Goal: Find specific page/section: Find specific page/section

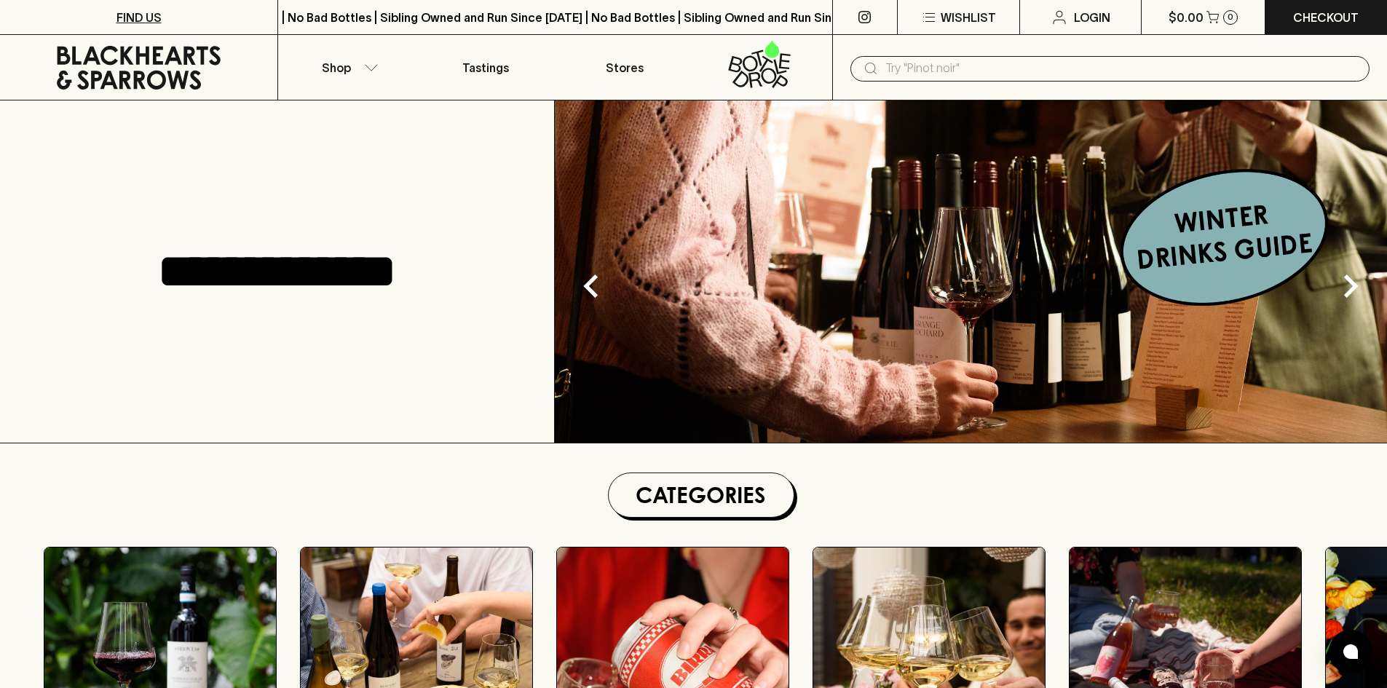
click at [130, 9] on p "FIND US" at bounding box center [139, 17] width 45 height 17
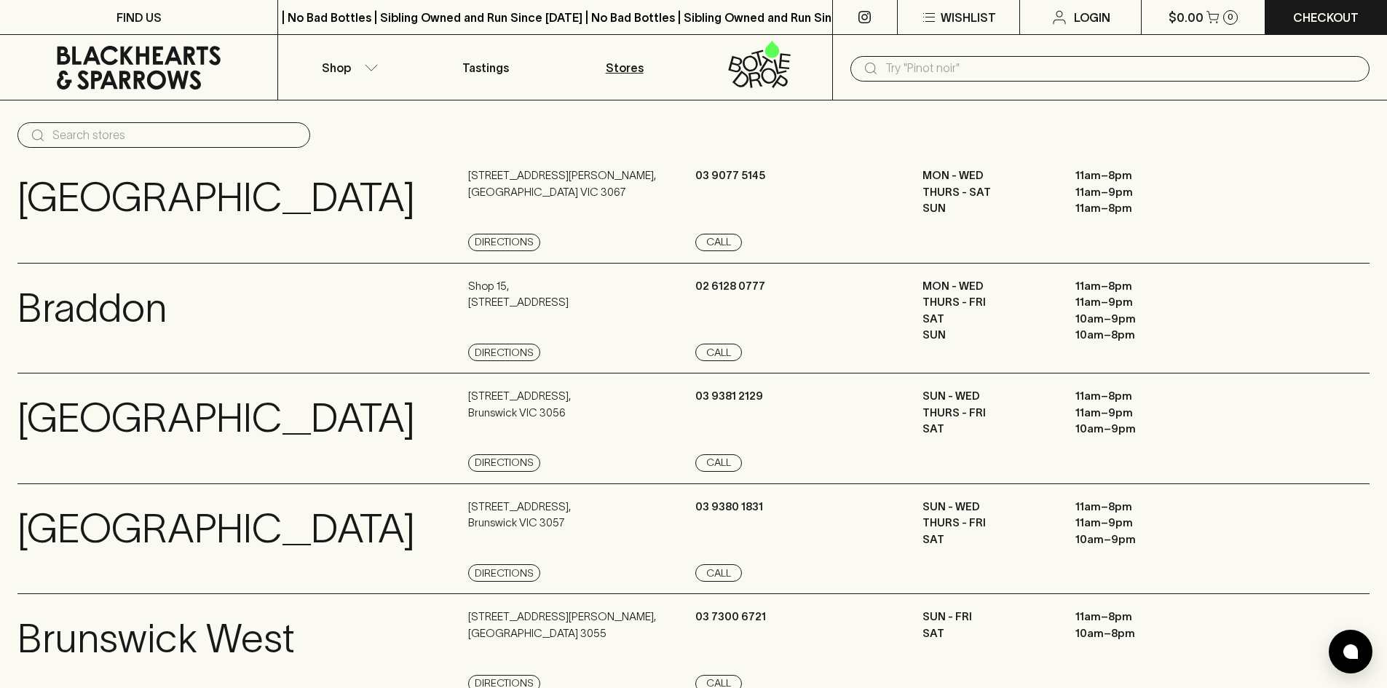
click at [130, 9] on p "FIND US" at bounding box center [139, 17] width 45 height 17
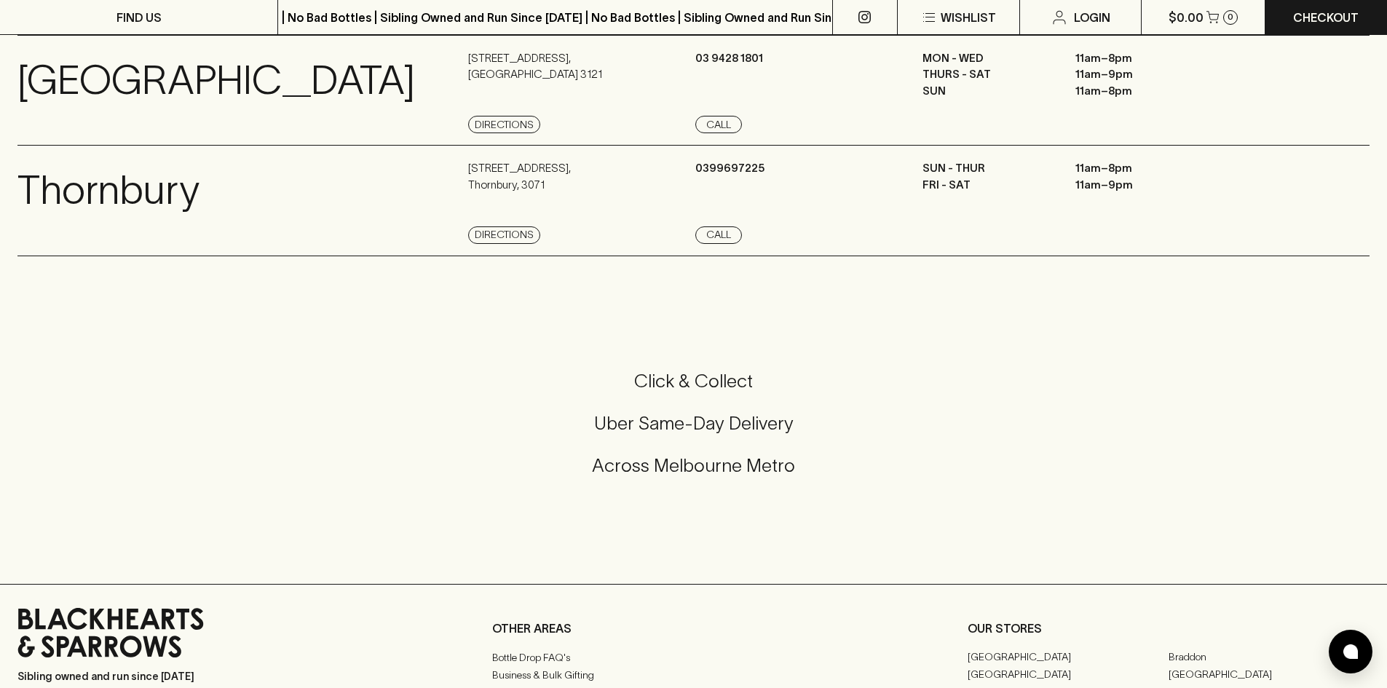
scroll to position [1748, 0]
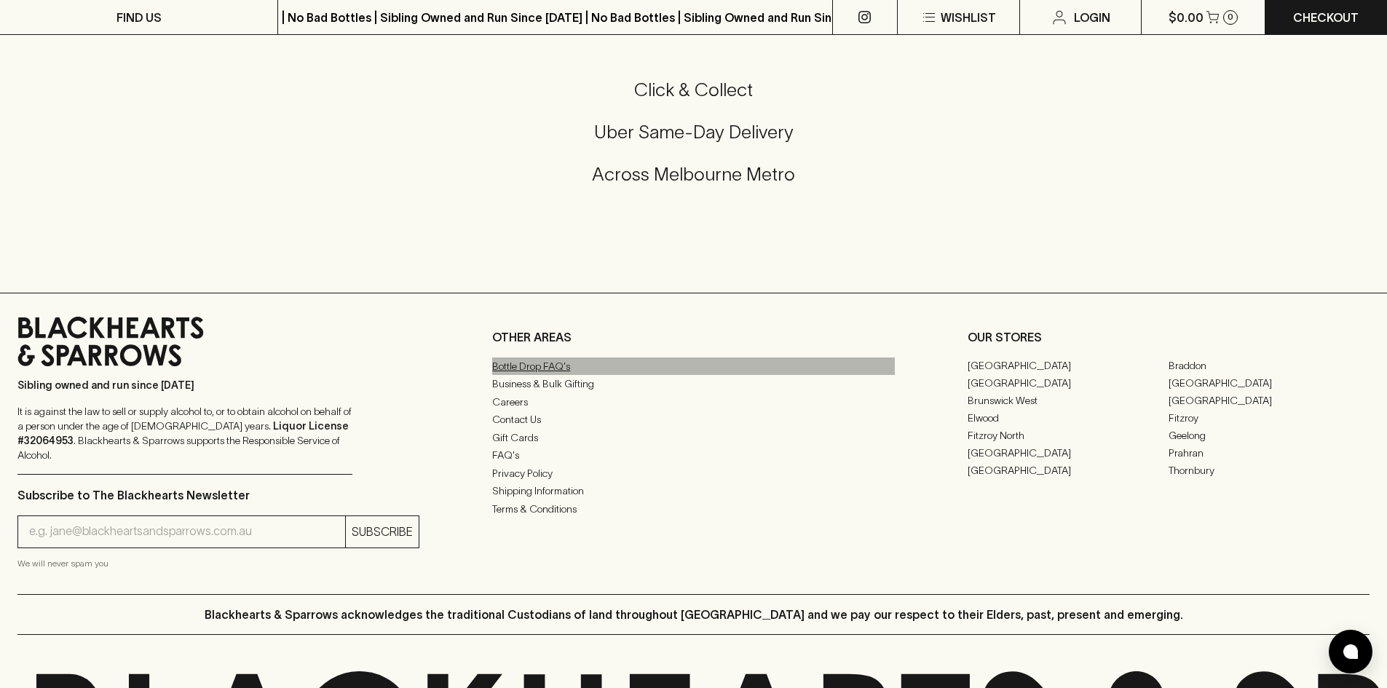
click at [518, 362] on link "Bottle Drop FAQ's" at bounding box center [693, 366] width 402 height 17
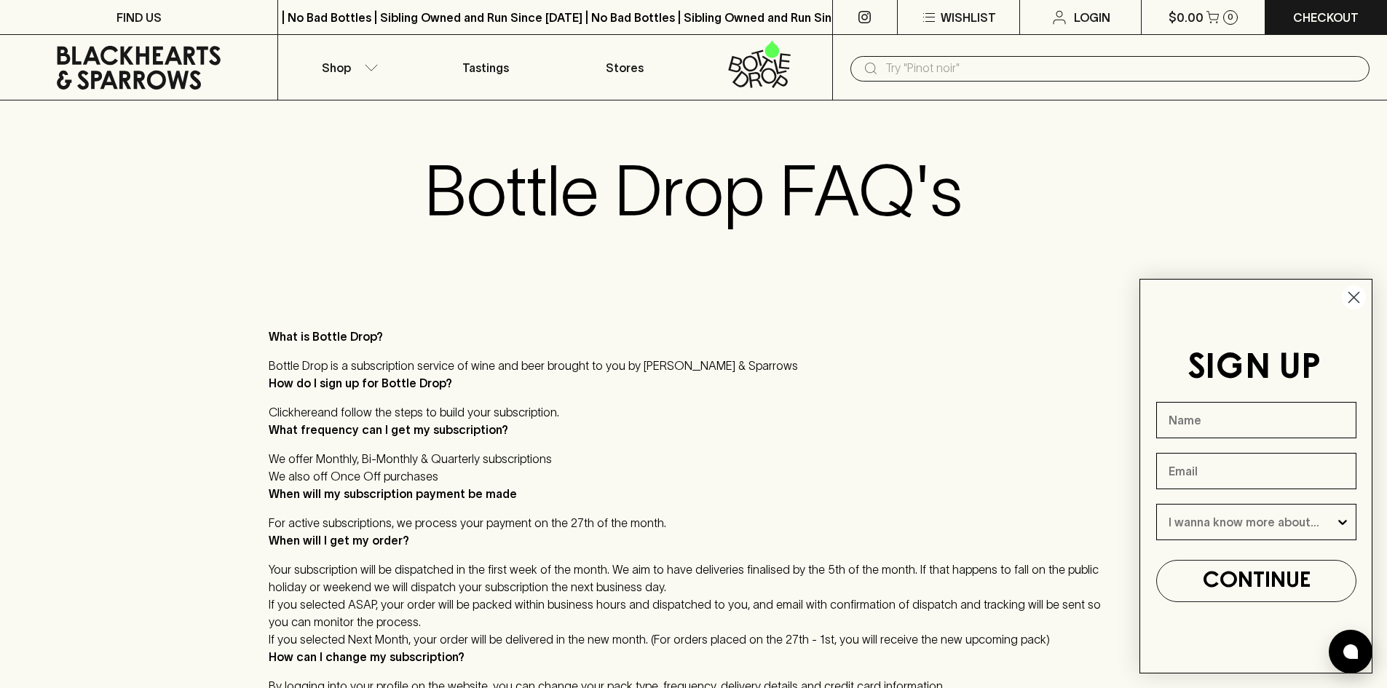
click at [1356, 295] on icon "Close dialog" at bounding box center [1354, 298] width 10 height 10
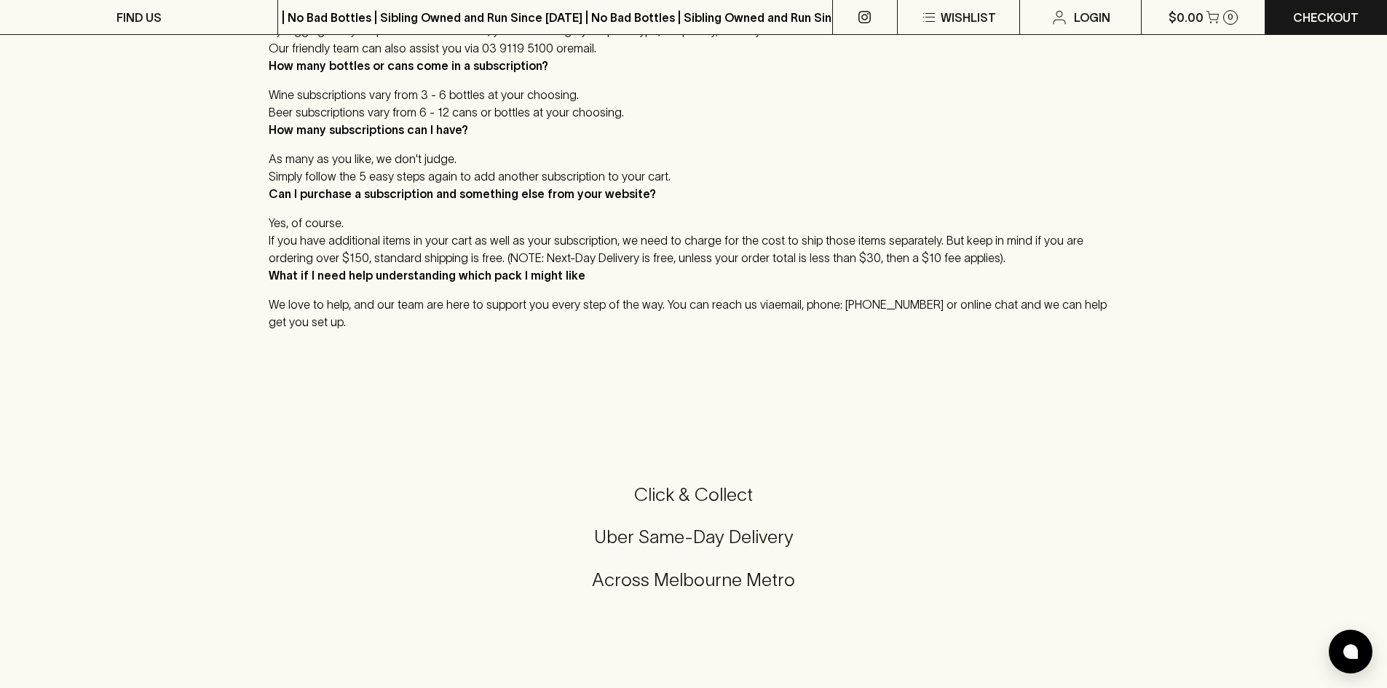
scroll to position [437, 0]
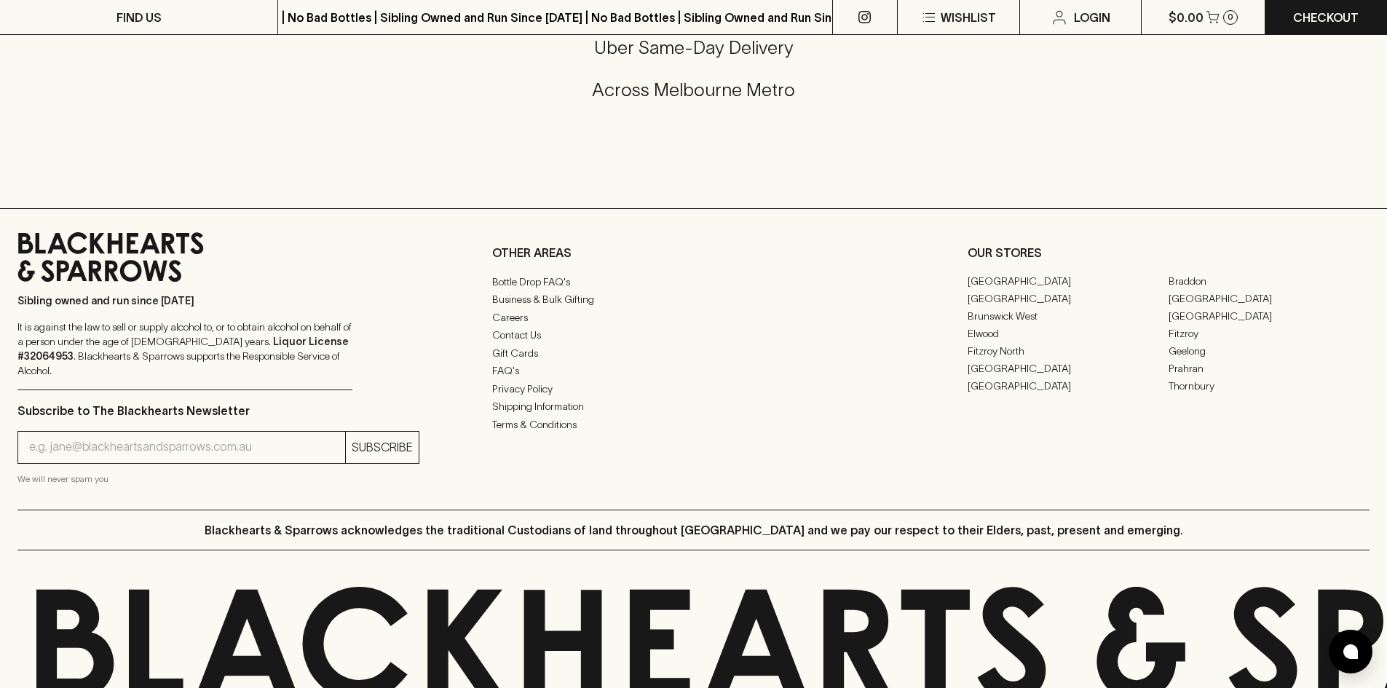
scroll to position [1921, 0]
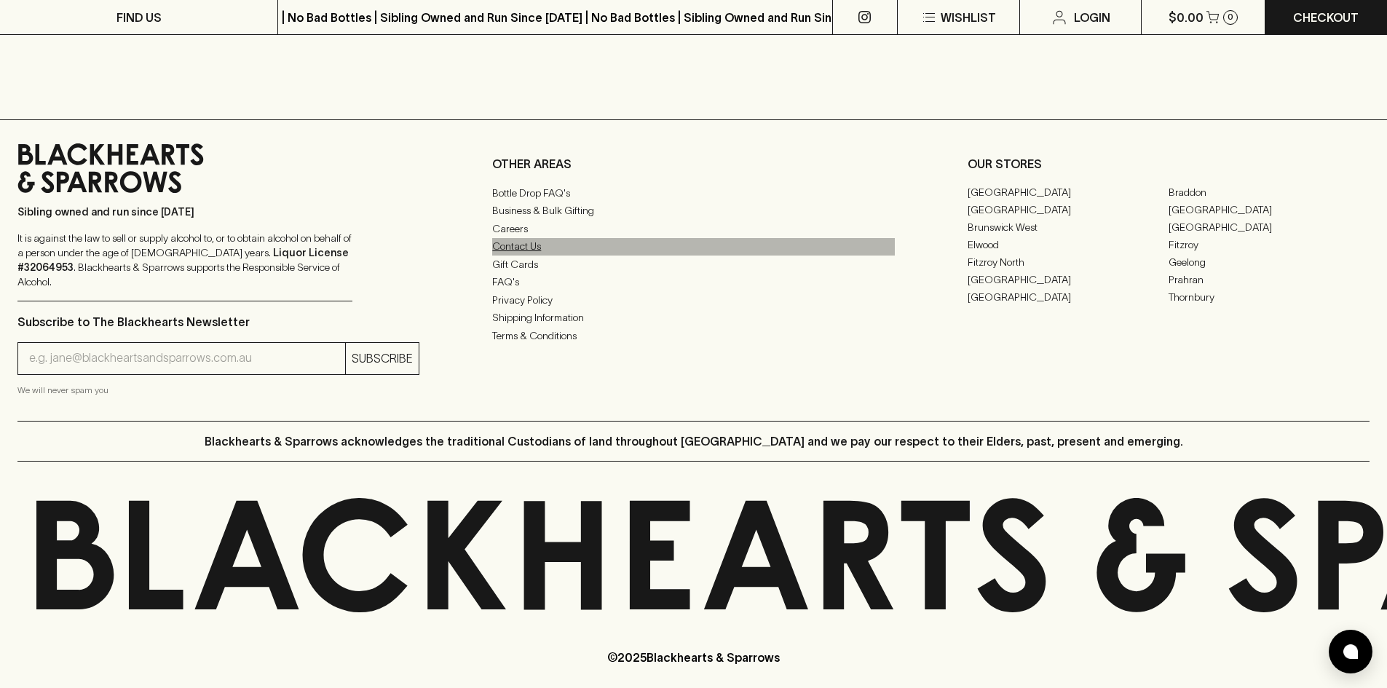
click at [535, 250] on link "Contact Us" at bounding box center [693, 246] width 402 height 17
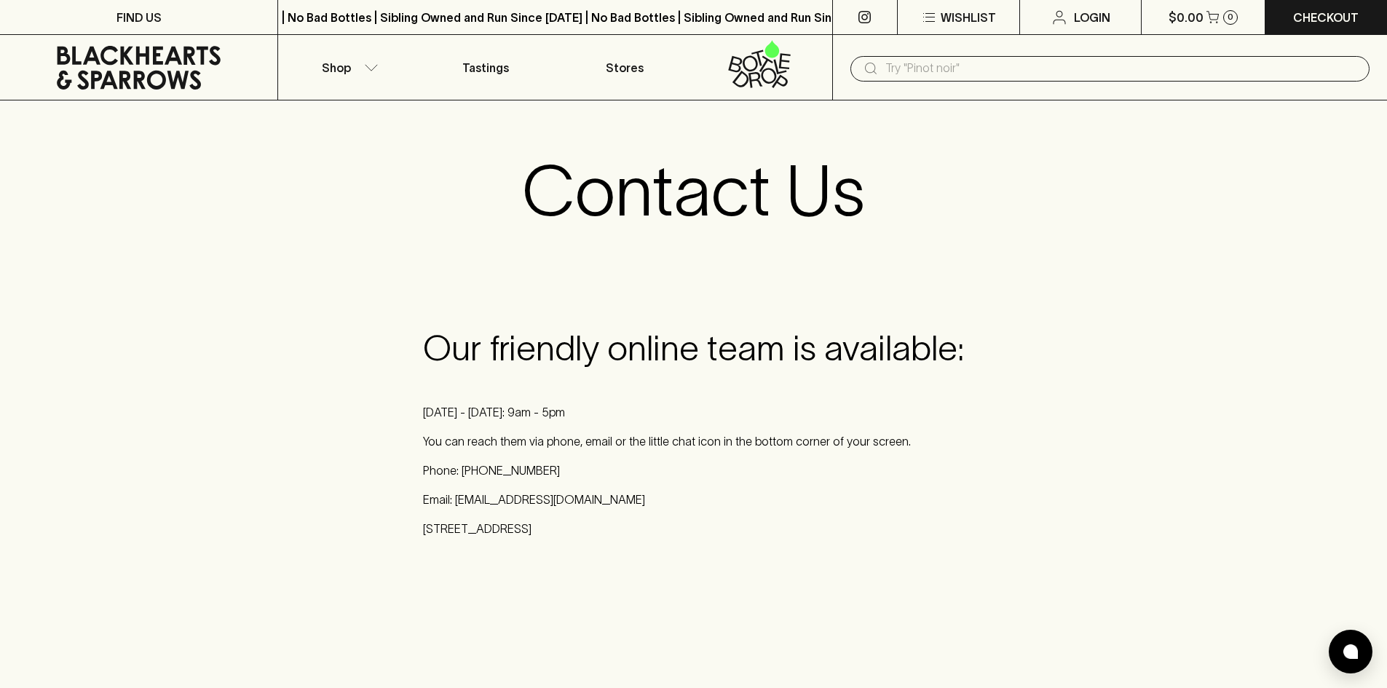
click at [328, 204] on div "Contact Us" at bounding box center [693, 190] width 1387 height 181
click at [153, 12] on p "FIND US" at bounding box center [139, 17] width 45 height 17
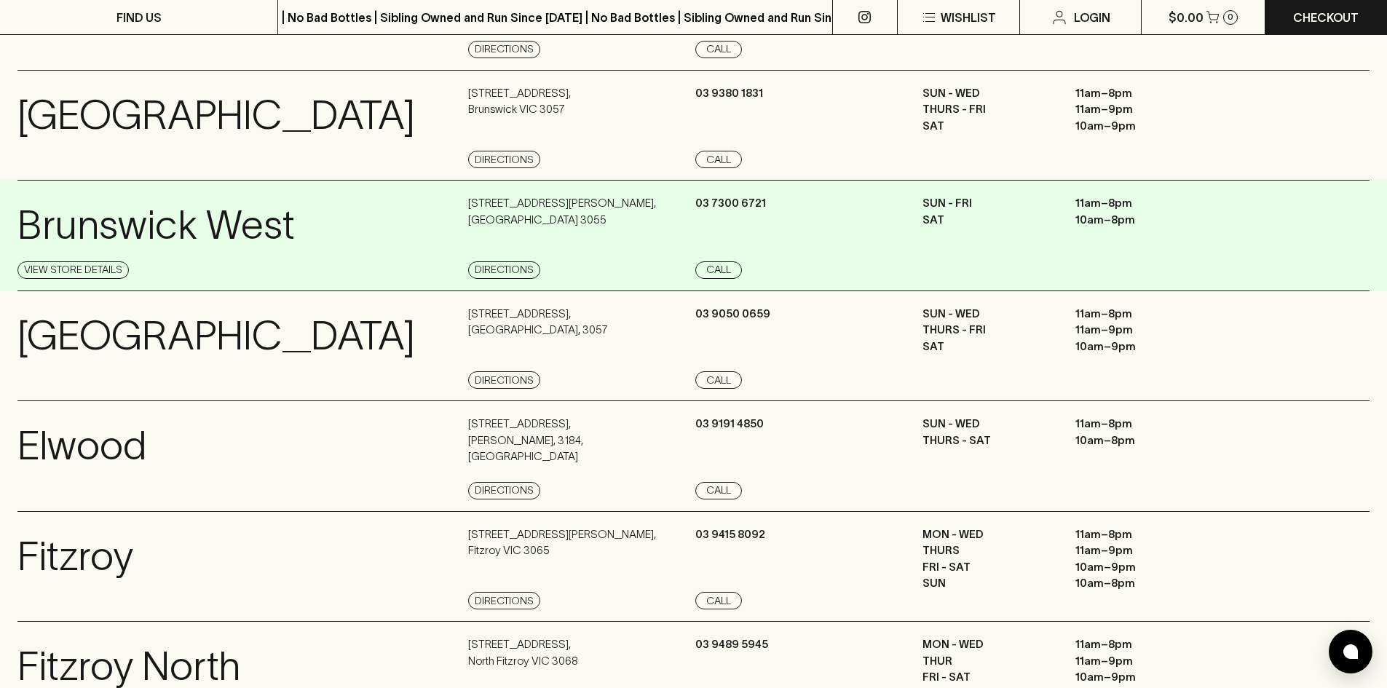
scroll to position [510, 0]
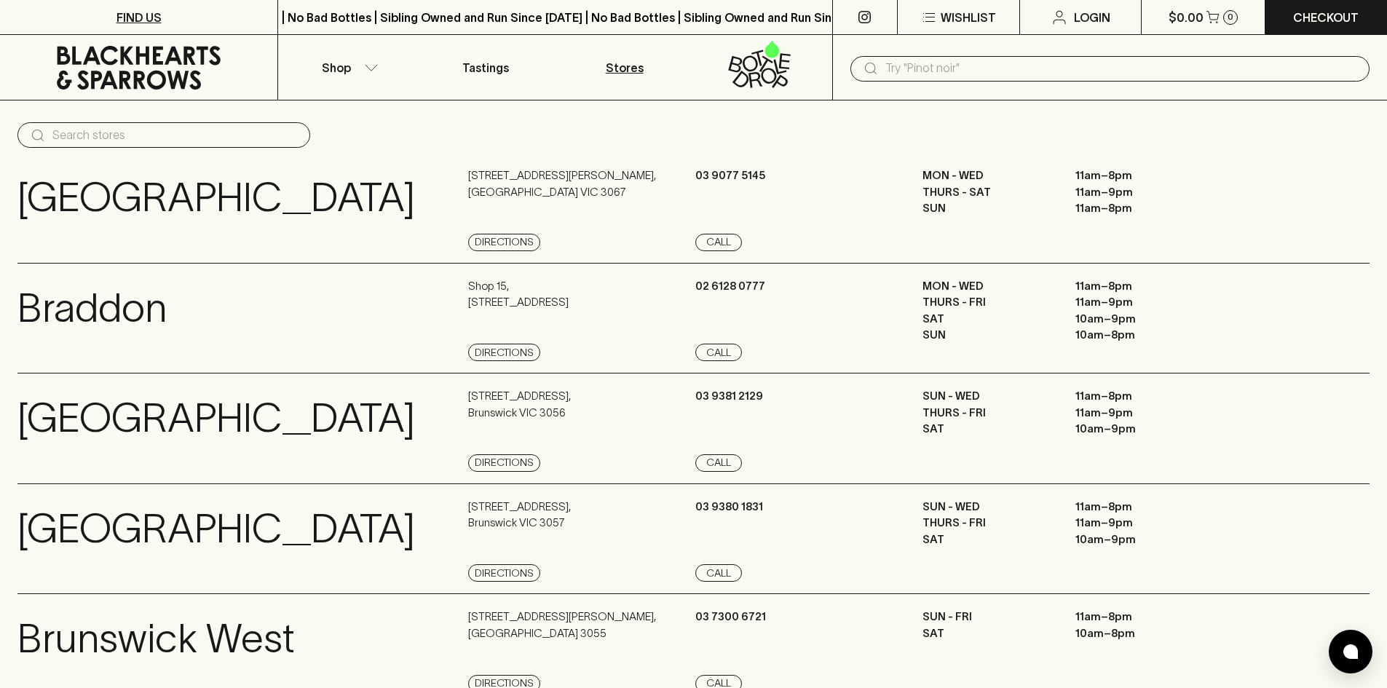
scroll to position [1921, 0]
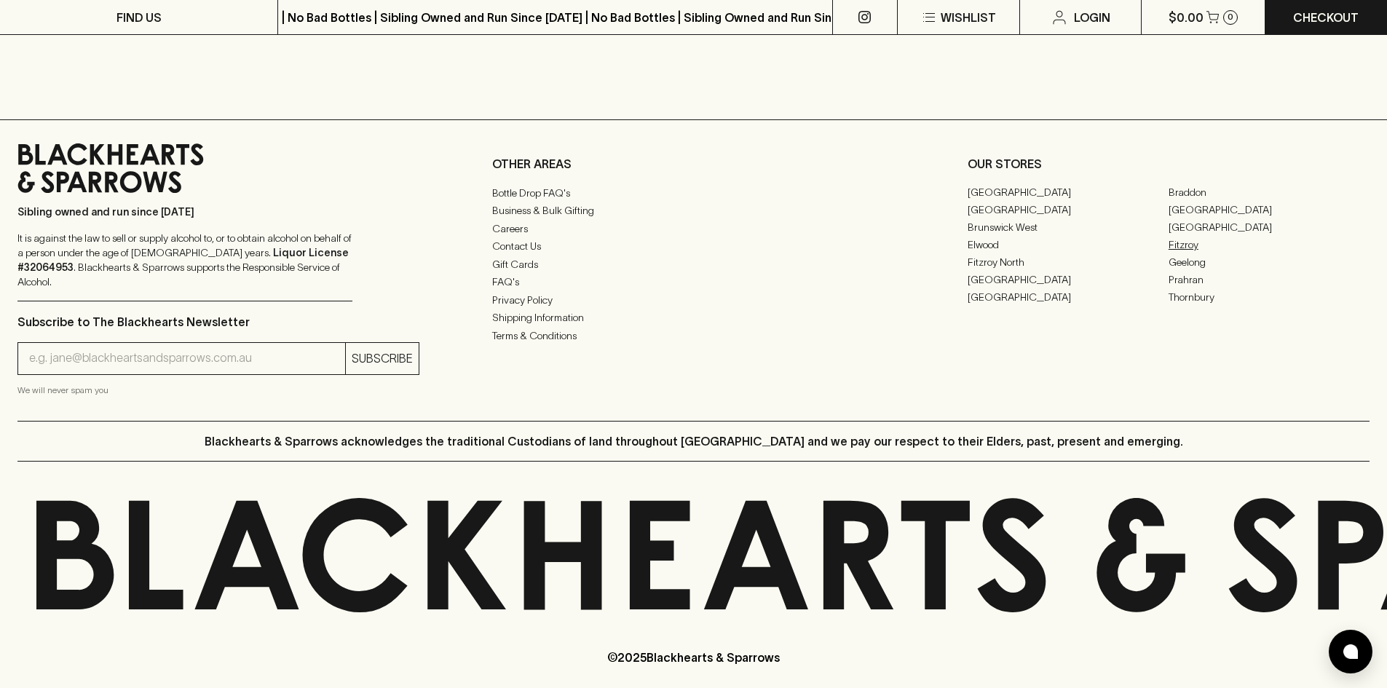
click at [1191, 247] on link "Fitzroy" at bounding box center [1269, 245] width 201 height 17
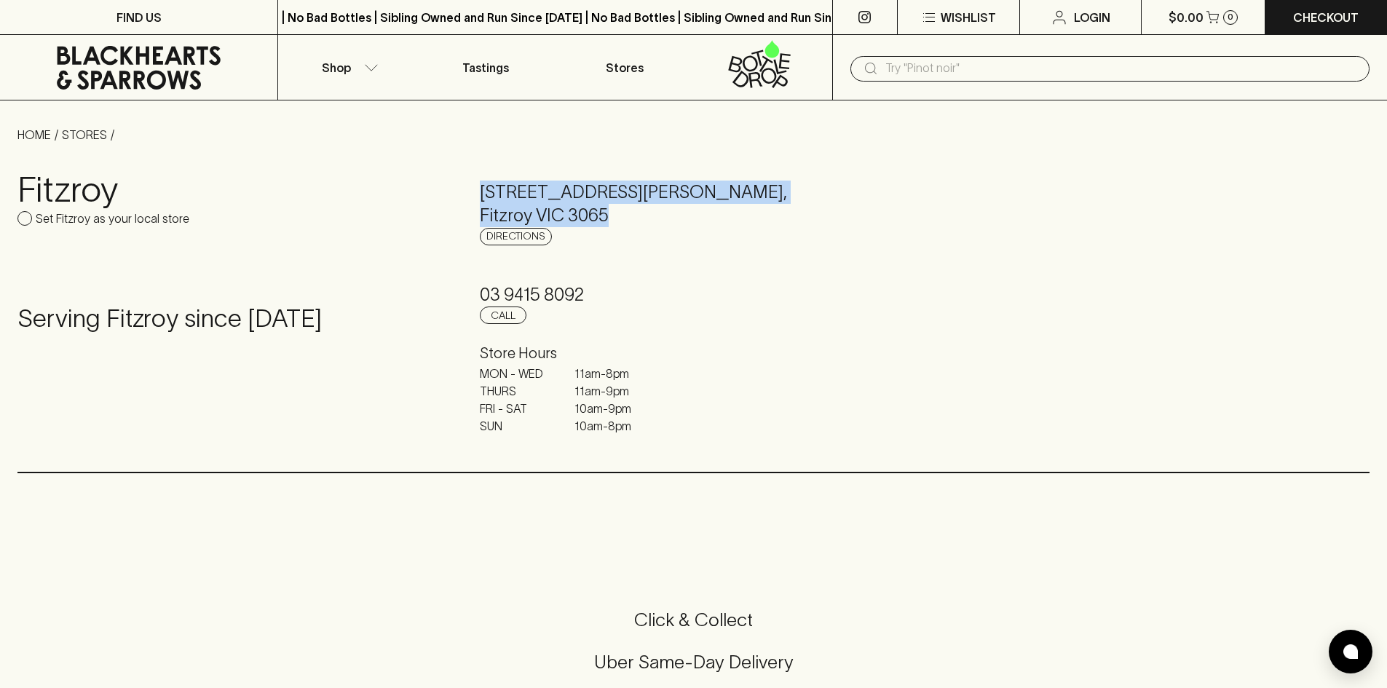
drag, startPoint x: 483, startPoint y: 191, endPoint x: 644, endPoint y: 220, distance: 164.2
click at [644, 220] on h5 "[STREET_ADDRESS][PERSON_NAME]" at bounding box center [693, 204] width 427 height 47
copy h5 "[STREET_ADDRESS][PERSON_NAME]"
